Goal: Entertainment & Leisure: Consume media (video, audio)

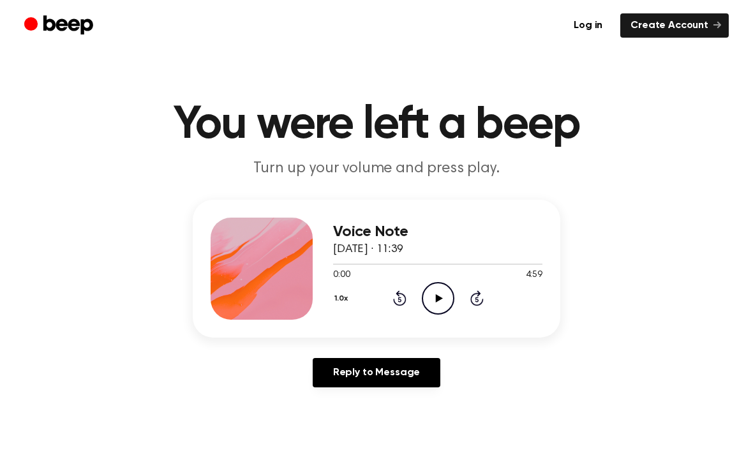
click at [451, 302] on icon "Play Audio" at bounding box center [438, 298] width 33 height 33
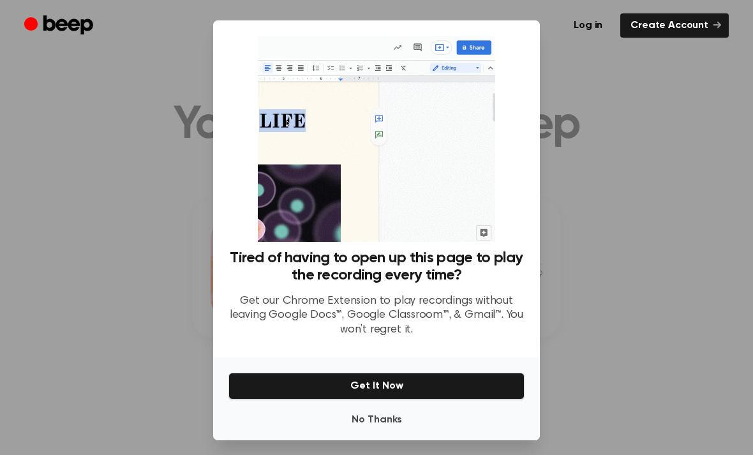
click at [383, 431] on button "No Thanks" at bounding box center [376, 420] width 296 height 26
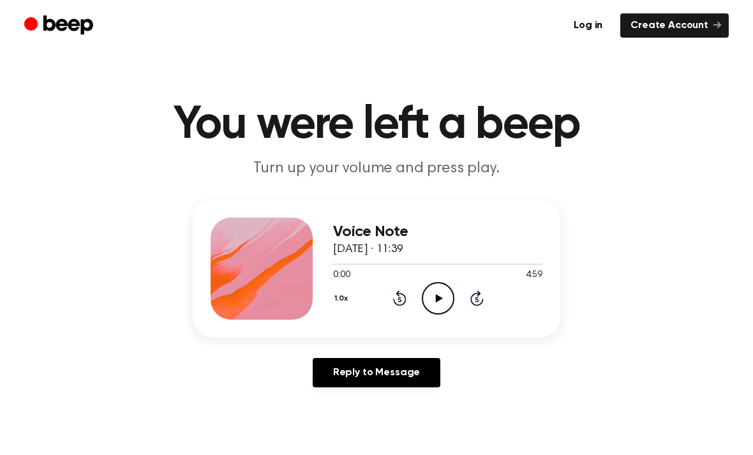
click at [438, 306] on icon "Play Audio" at bounding box center [438, 298] width 33 height 33
click at [430, 311] on circle at bounding box center [437, 298] width 31 height 31
click at [438, 302] on icon "Play Audio" at bounding box center [438, 298] width 33 height 33
click at [431, 317] on div "Voice Note 27 August 2025 · 11:39 0:04 4:59 Your browser does not support the […" at bounding box center [437, 269] width 209 height 102
click at [431, 299] on icon "Pause Audio" at bounding box center [438, 298] width 33 height 33
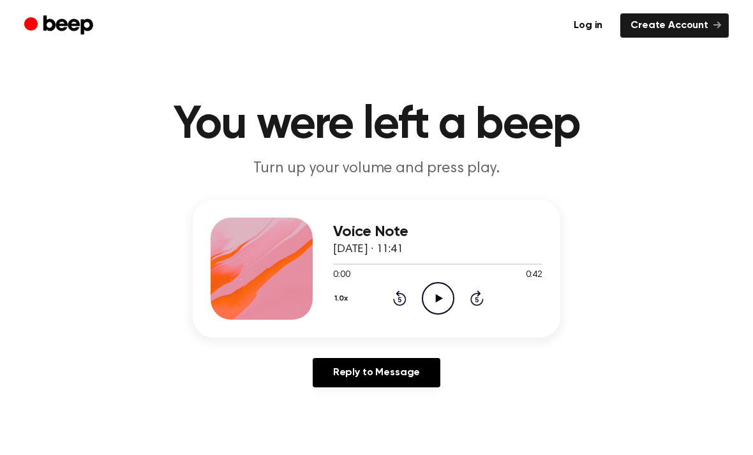
click at [444, 289] on icon "Play Audio" at bounding box center [438, 298] width 33 height 33
click at [436, 304] on icon "Pause Audio" at bounding box center [438, 298] width 33 height 33
